Goal: Transaction & Acquisition: Purchase product/service

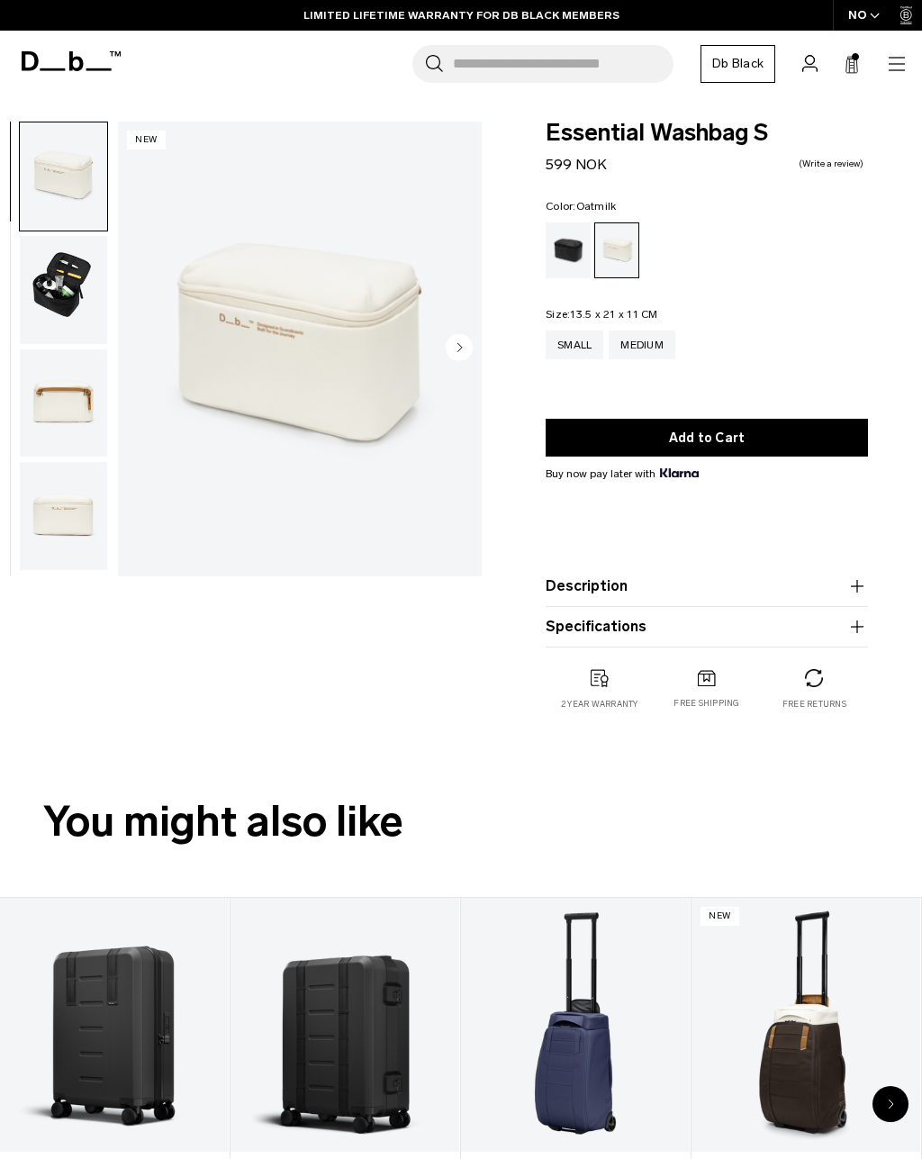
click at [664, 343] on div "Medium" at bounding box center [642, 344] width 67 height 29
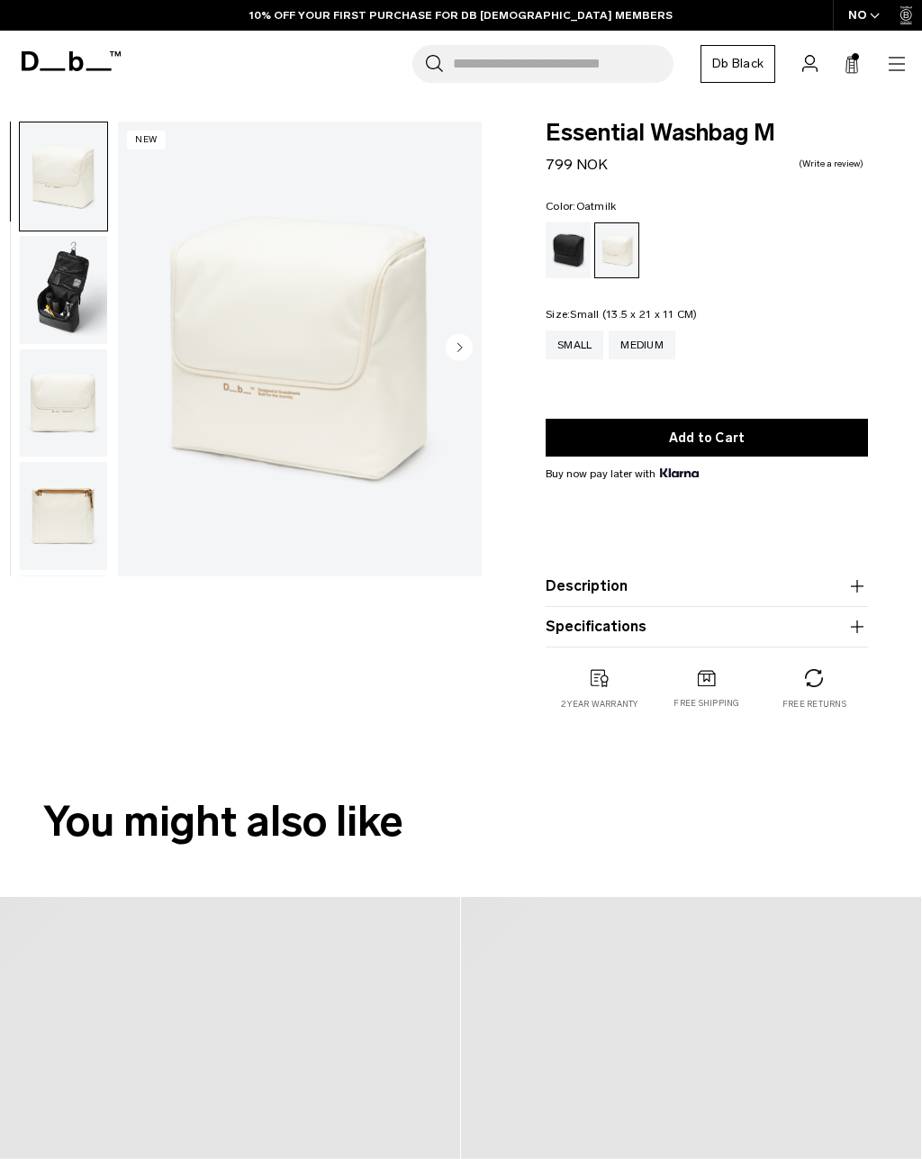
click at [643, 357] on div "Medium" at bounding box center [642, 344] width 67 height 29
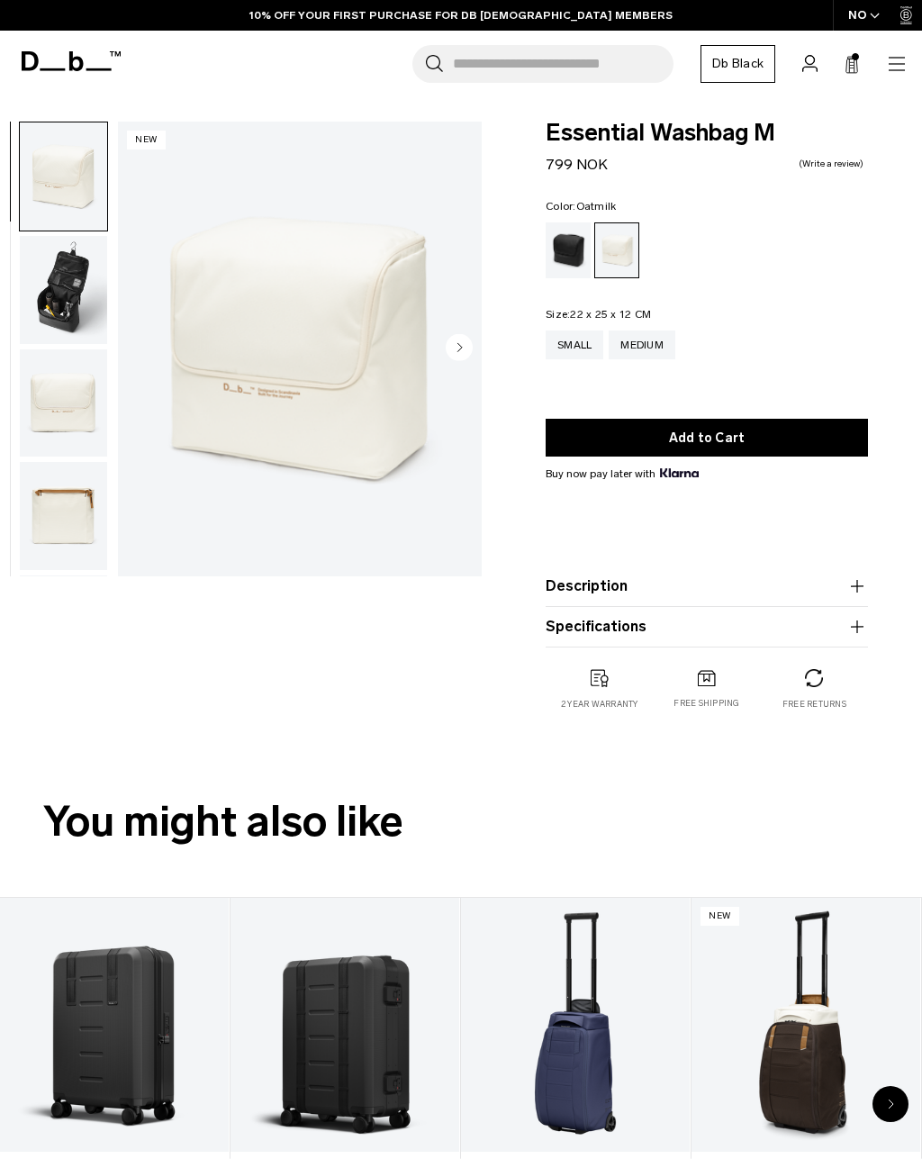
click at [457, 358] on circle "Next slide" at bounding box center [459, 346] width 27 height 27
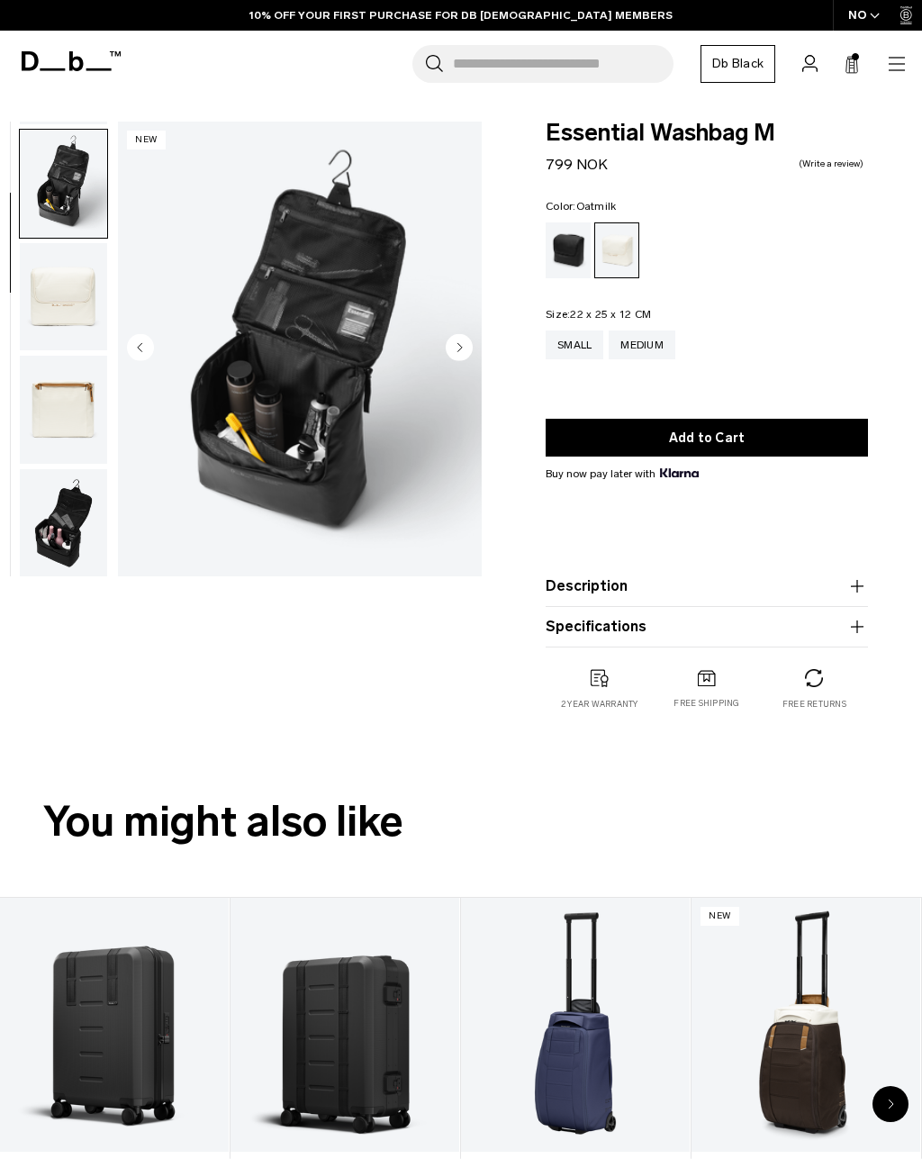
scroll to position [114, 0]
click at [456, 351] on circle "Next slide" at bounding box center [459, 346] width 27 height 27
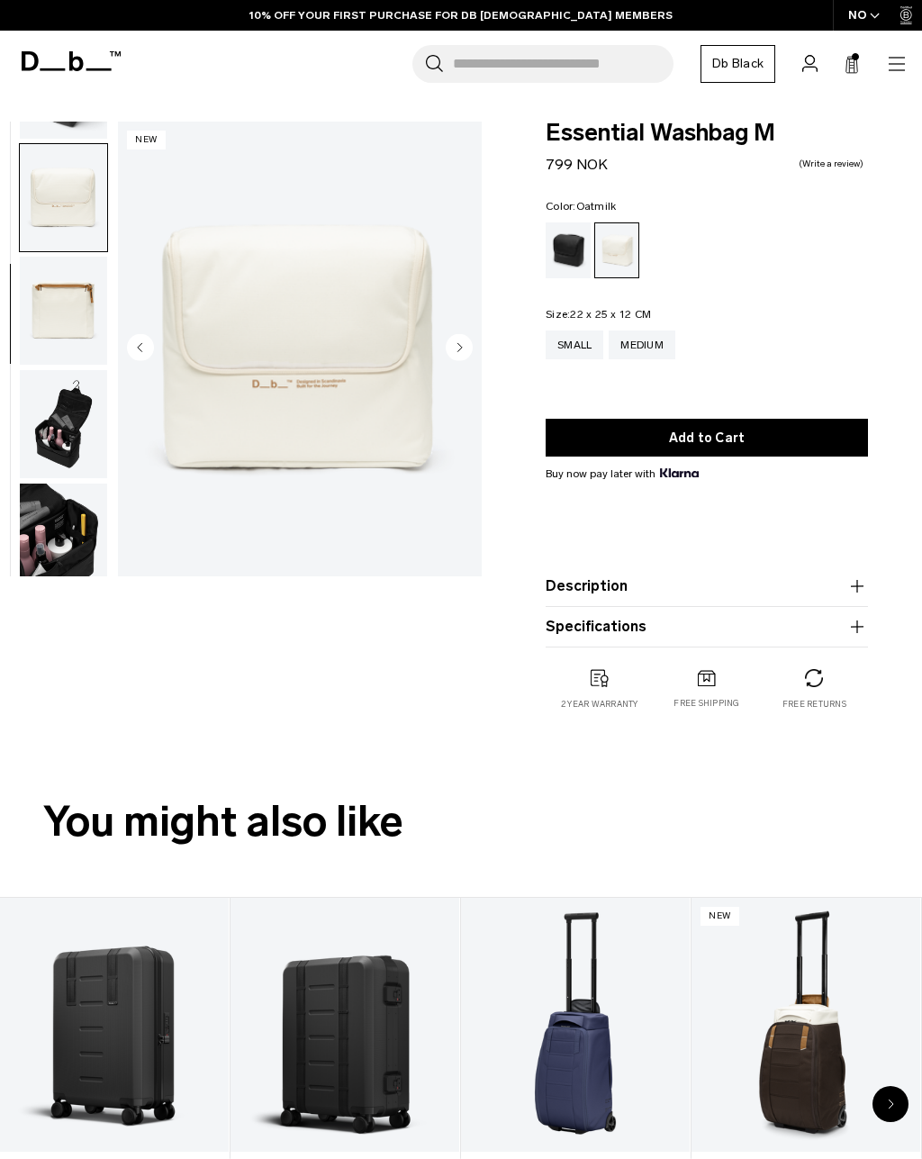
scroll to position [229, 0]
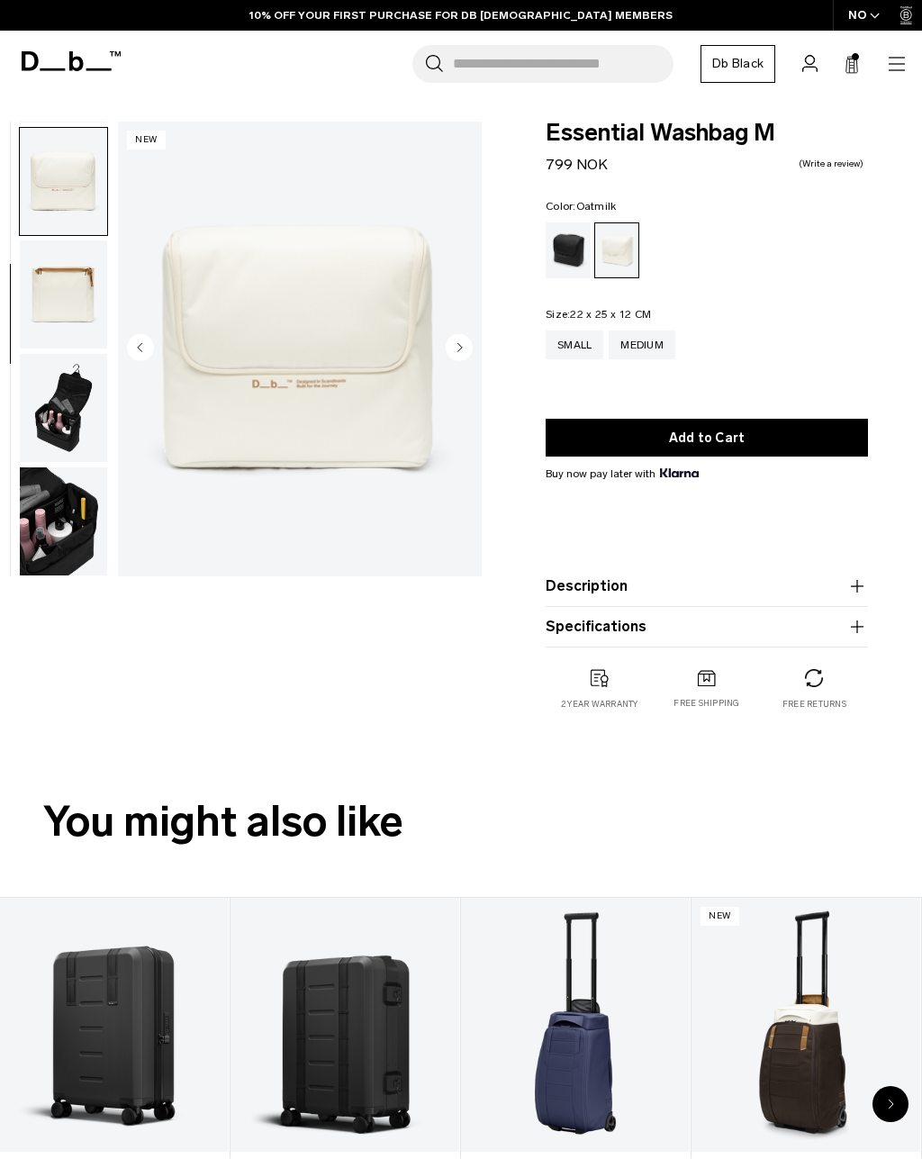
click at [451, 354] on circle "Next slide" at bounding box center [459, 346] width 27 height 27
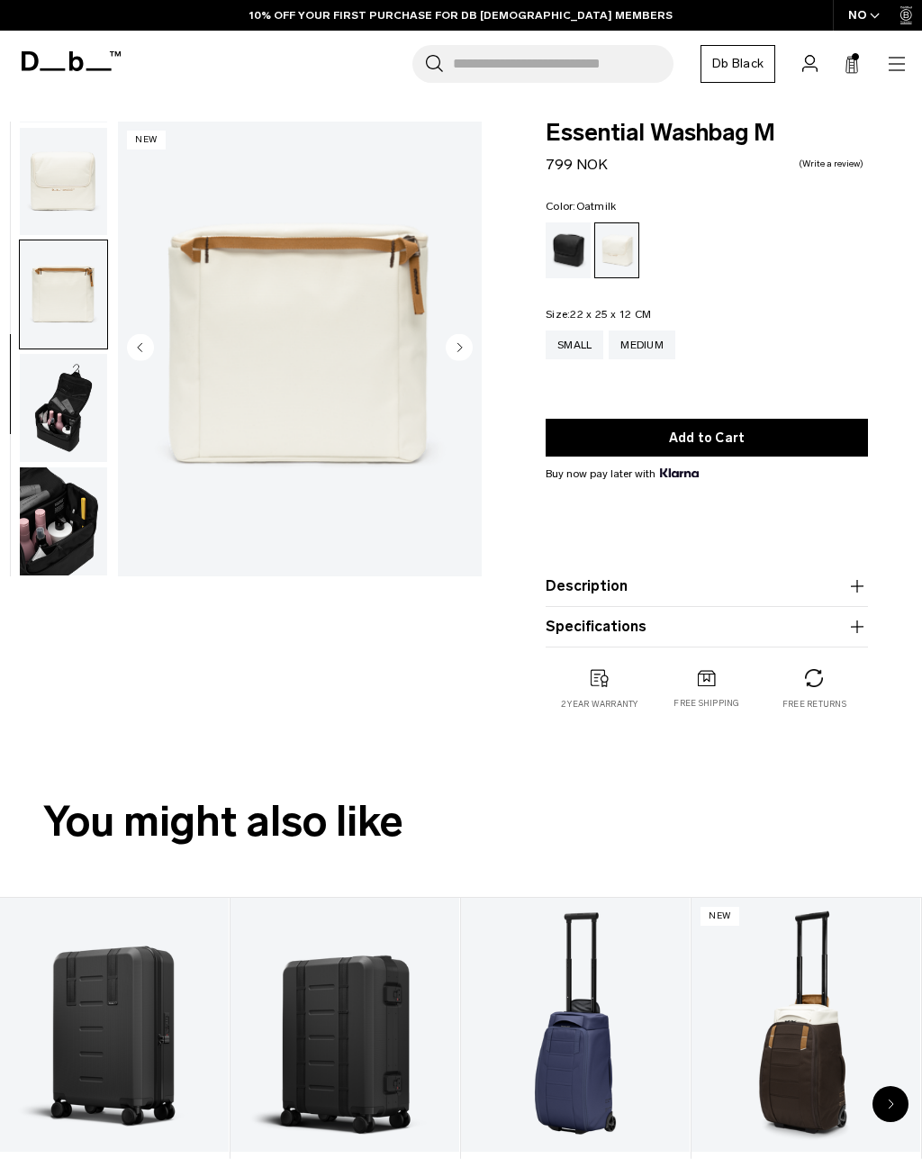
click at [441, 359] on img "4 / 6" at bounding box center [300, 349] width 364 height 455
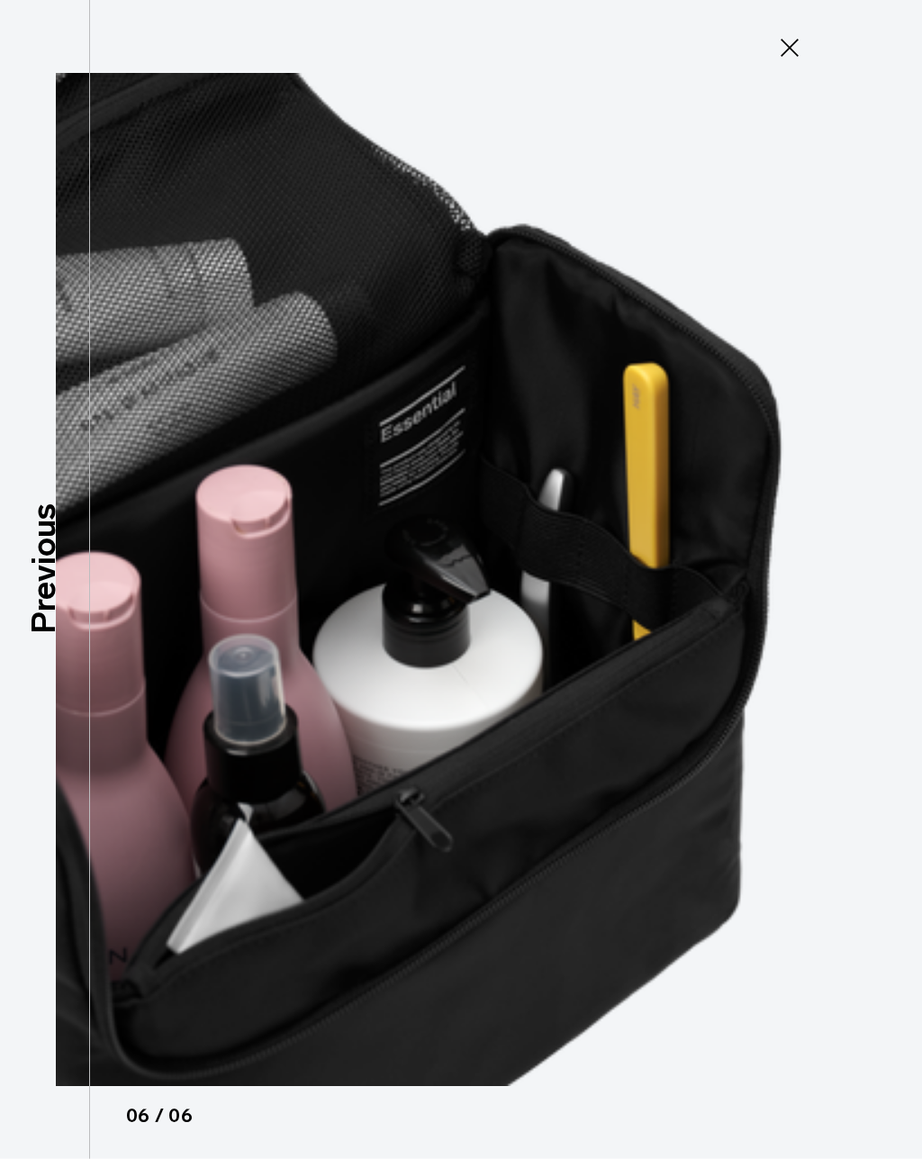
click at [795, 27] on img at bounding box center [461, 579] width 810 height 1159
click at [781, 54] on icon at bounding box center [789, 47] width 29 height 29
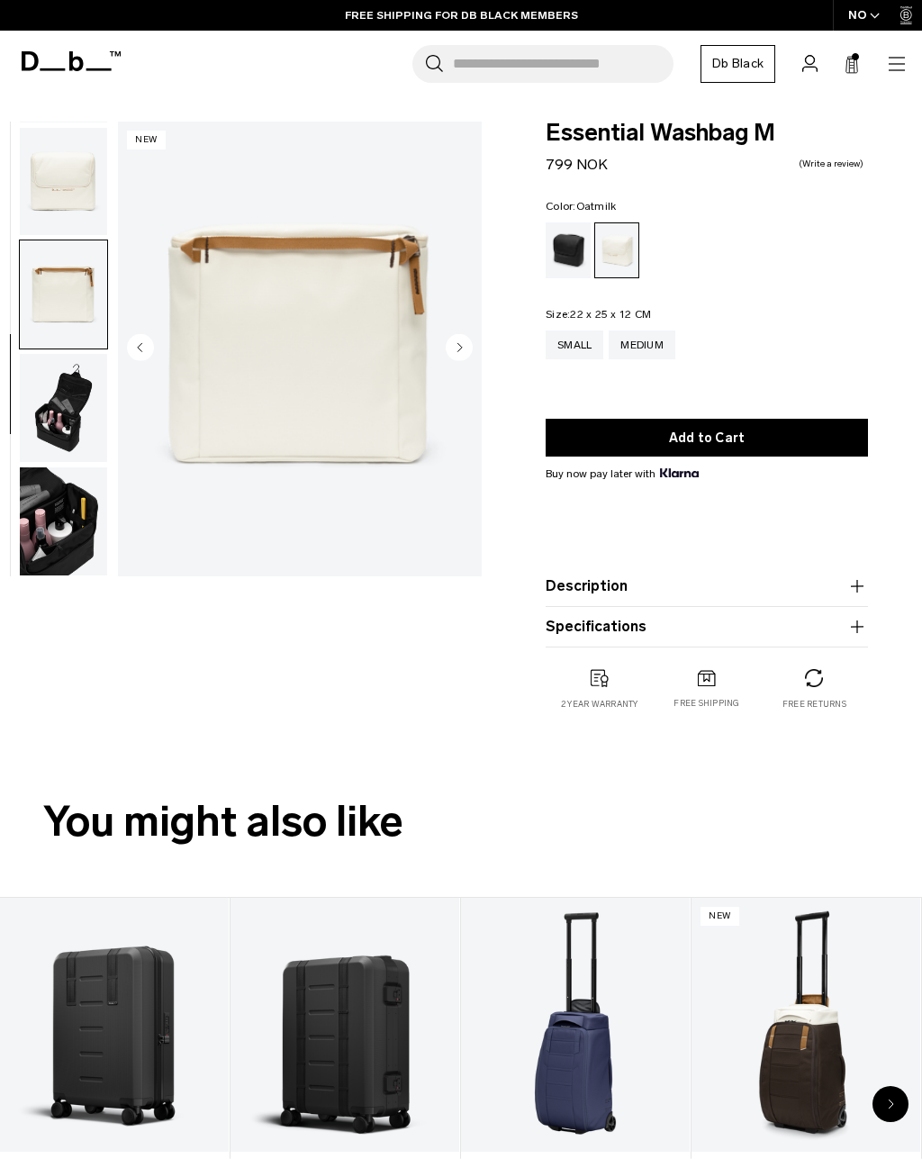
click at [855, 68] on icon at bounding box center [851, 65] width 14 height 18
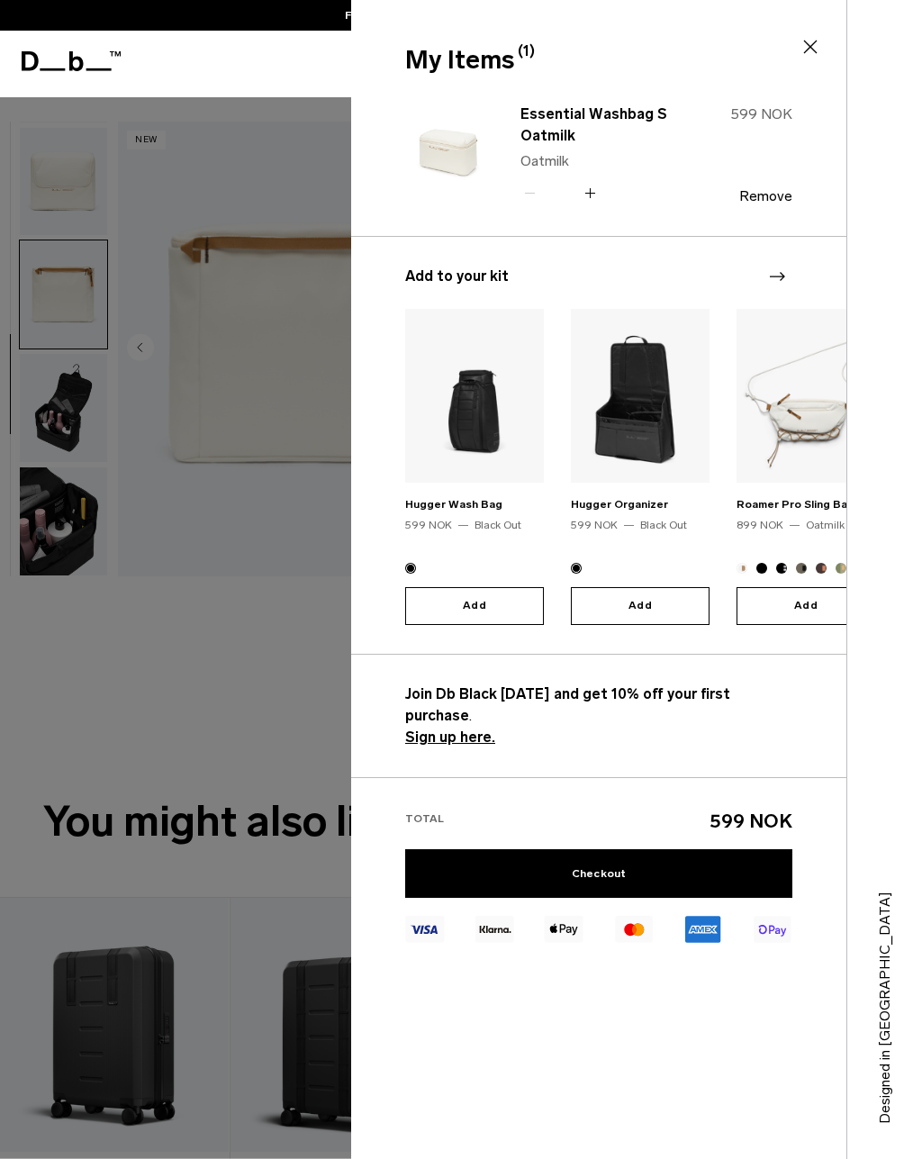
click at [583, 123] on link "Essential Washbag S Oatmilk" at bounding box center [599, 125] width 158 height 43
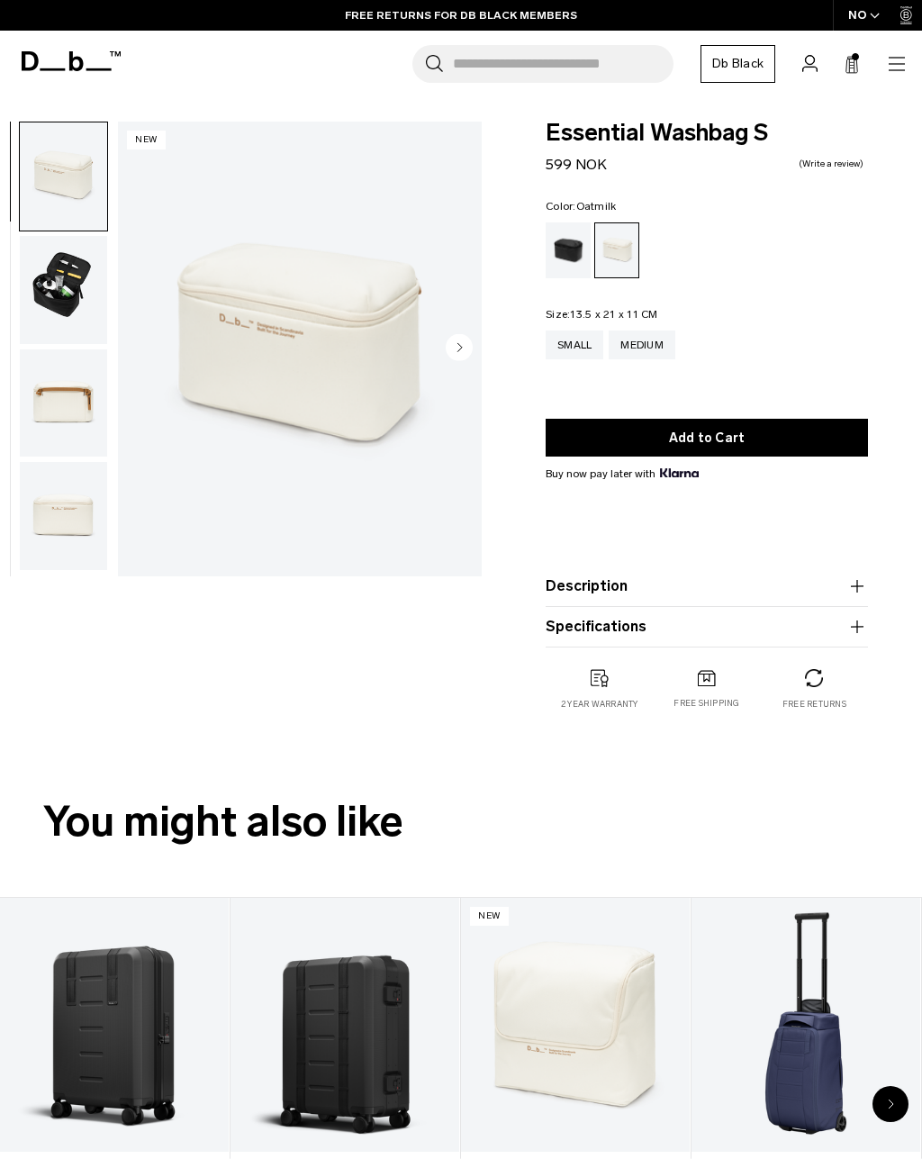
click at [858, 57] on span at bounding box center [855, 56] width 7 height 7
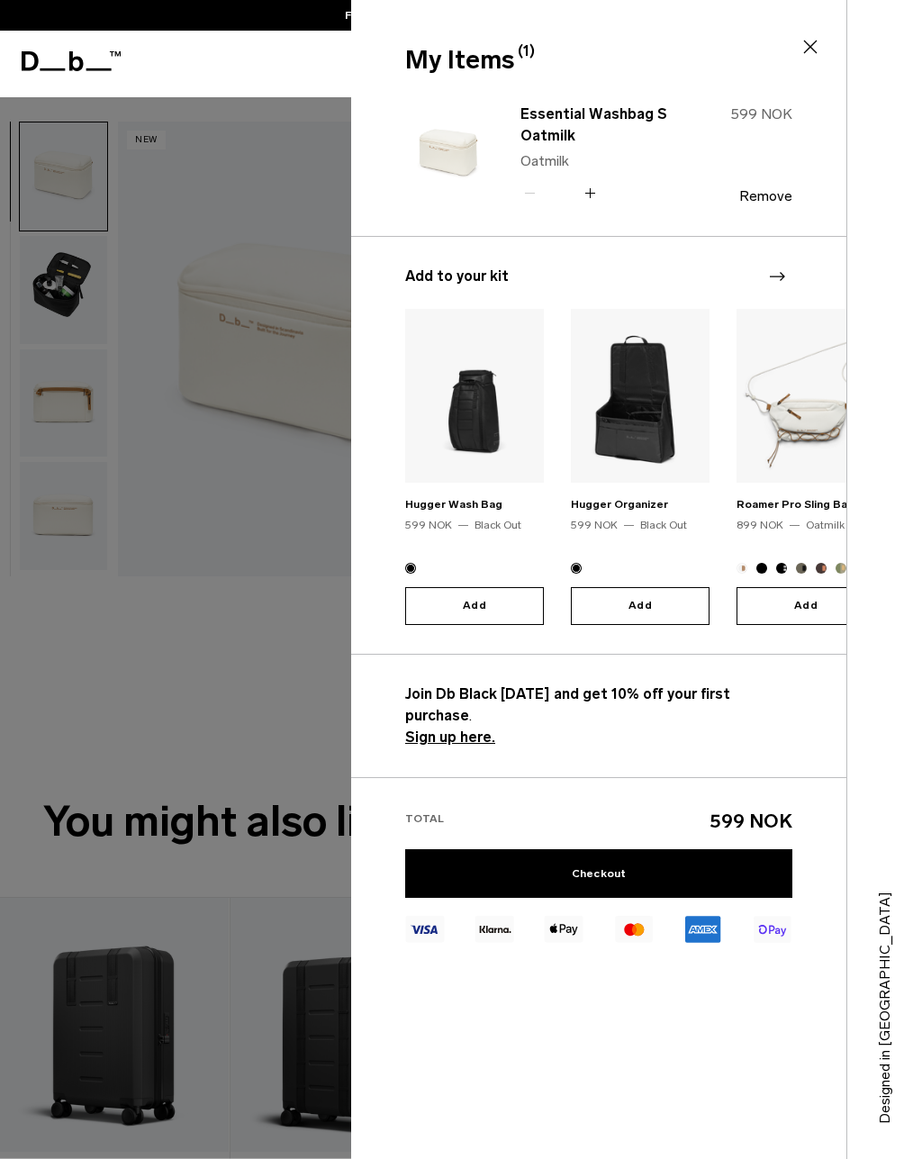
click at [685, 849] on link "Checkout" at bounding box center [598, 873] width 387 height 49
